Goal: Navigation & Orientation: Find specific page/section

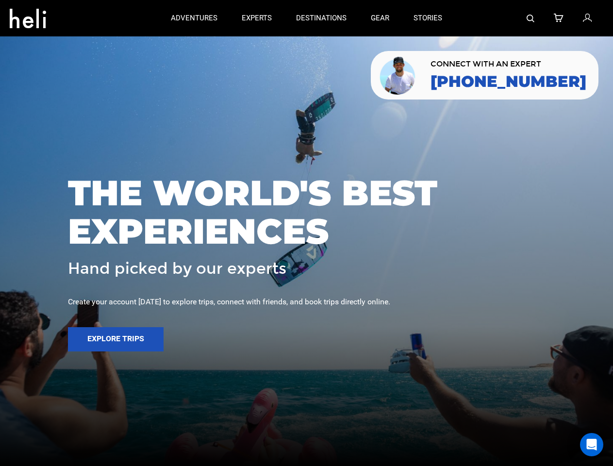
click at [306, 233] on span "THE WORLD'S BEST EXPERIENCES" at bounding box center [306, 212] width 477 height 77
click at [28, 16] on icon at bounding box center [28, 16] width 36 height 16
click at [531, 18] on img at bounding box center [530, 19] width 8 height 8
click at [306, 233] on span "THE WORLD'S BEST EXPERIENCES" at bounding box center [306, 212] width 477 height 77
click at [115, 339] on button "Explore Trips" at bounding box center [116, 339] width 96 height 24
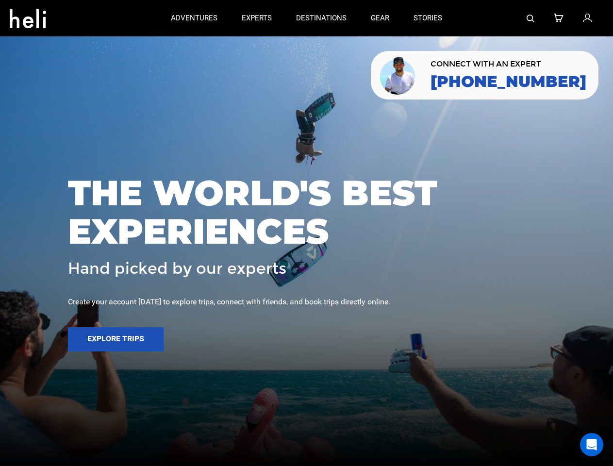
click at [591, 444] on div "Open Intercom Messenger" at bounding box center [591, 444] width 23 height 23
